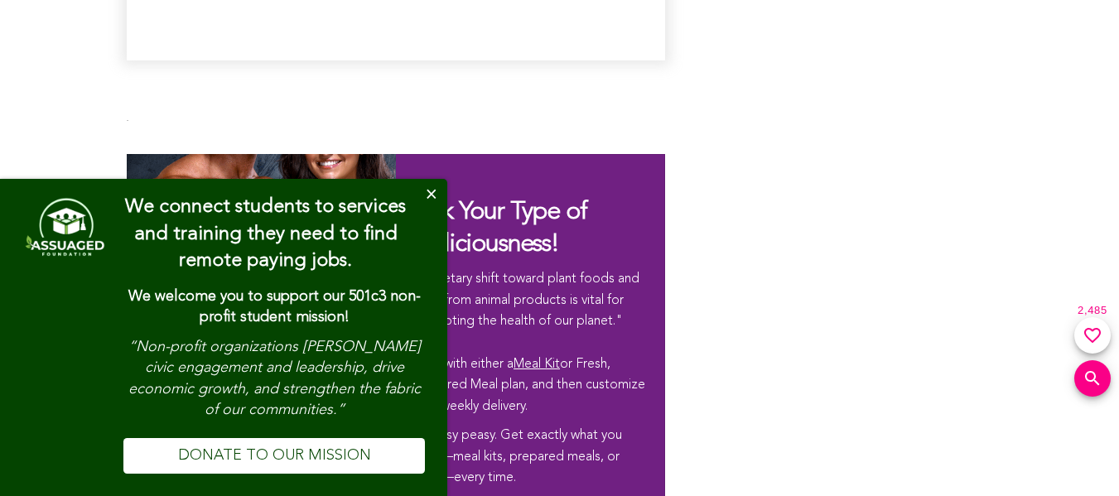
scroll to position [9399, 0]
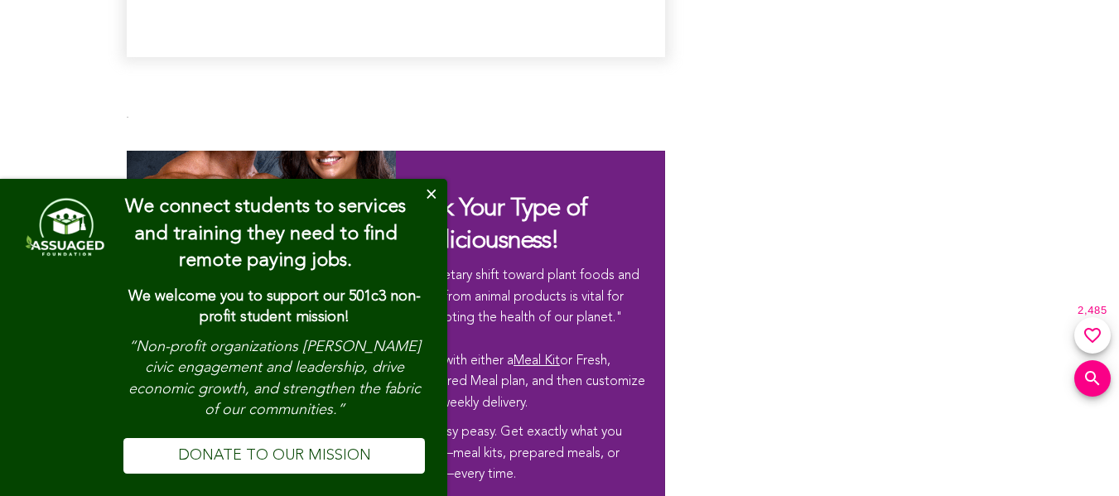
type input "[EMAIL_ADDRESS][DOMAIN_NAME]"
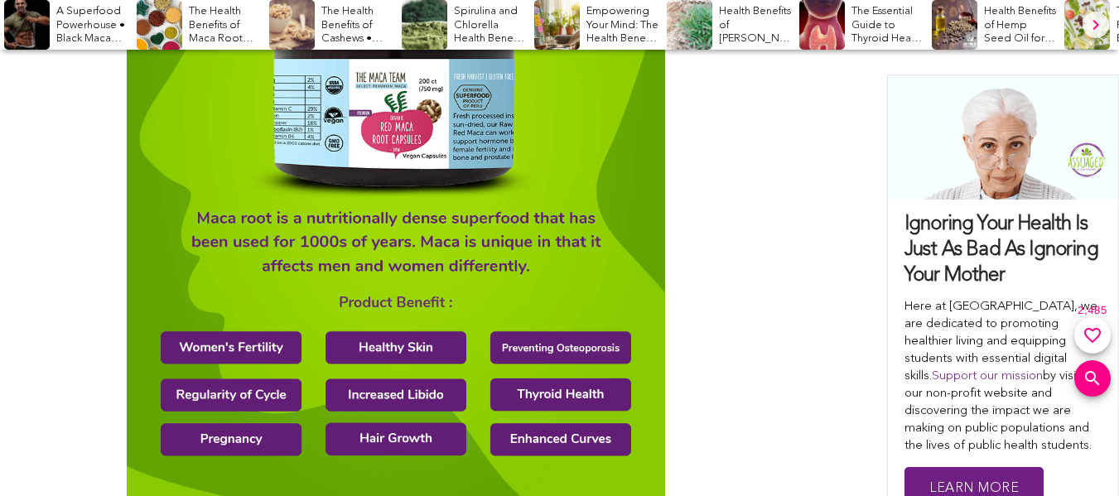
scroll to position [6268, 0]
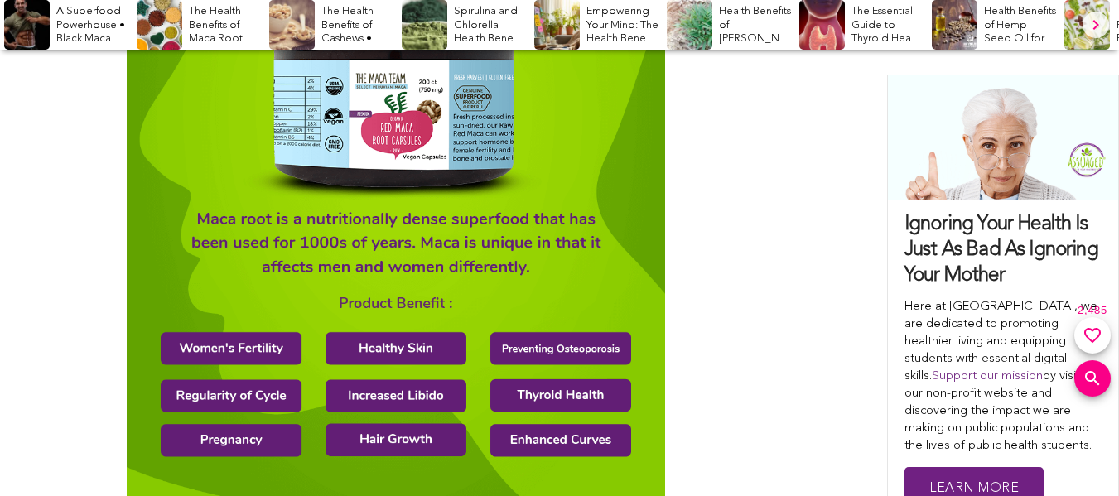
click at [616, 0] on div "Empowering Your Mind: The Health Benefits of Positive Affirma..." at bounding box center [598, 25] width 128 height 50
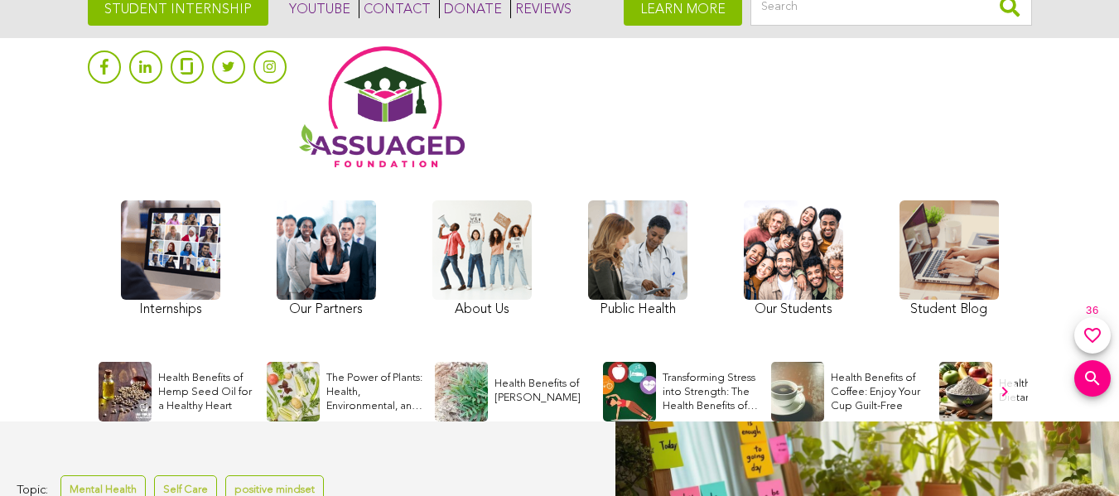
scroll to position [57, 0]
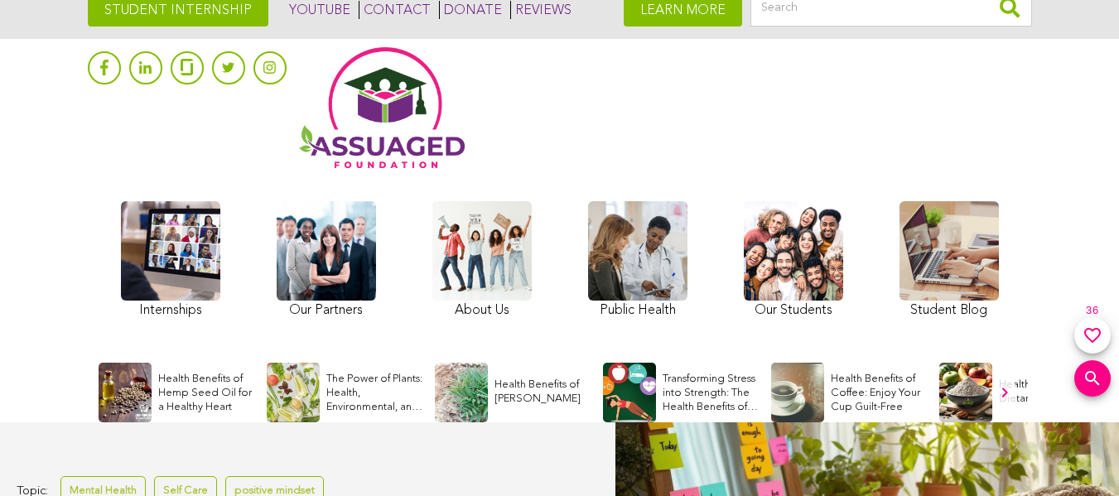
click at [452, 15] on link "DONATE" at bounding box center [470, 10] width 63 height 18
